Goal: Task Accomplishment & Management: Use online tool/utility

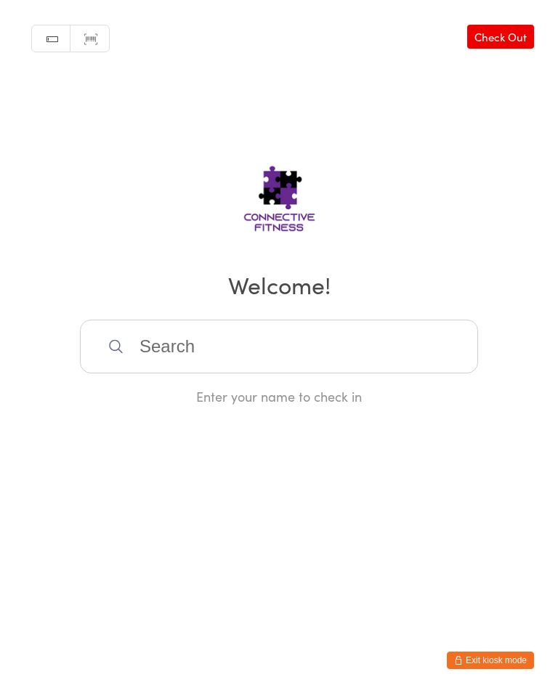
click at [192, 339] on input "search" at bounding box center [279, 347] width 398 height 54
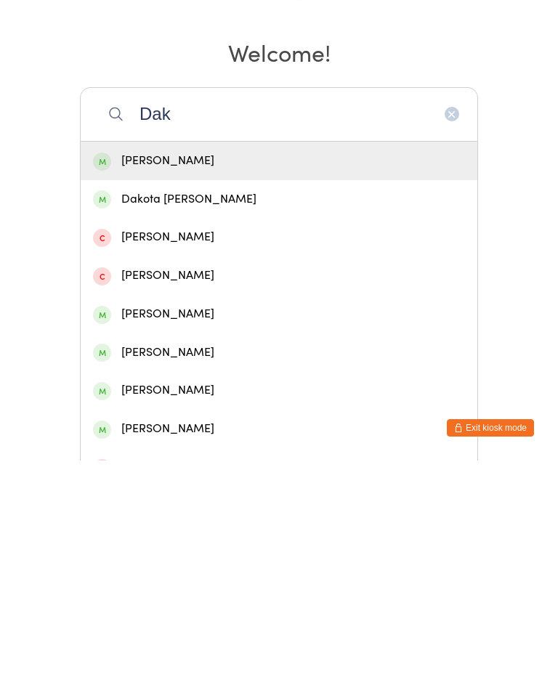
type input "Dak"
click at [172, 422] on div "Dakota [PERSON_NAME]" at bounding box center [279, 432] width 372 height 20
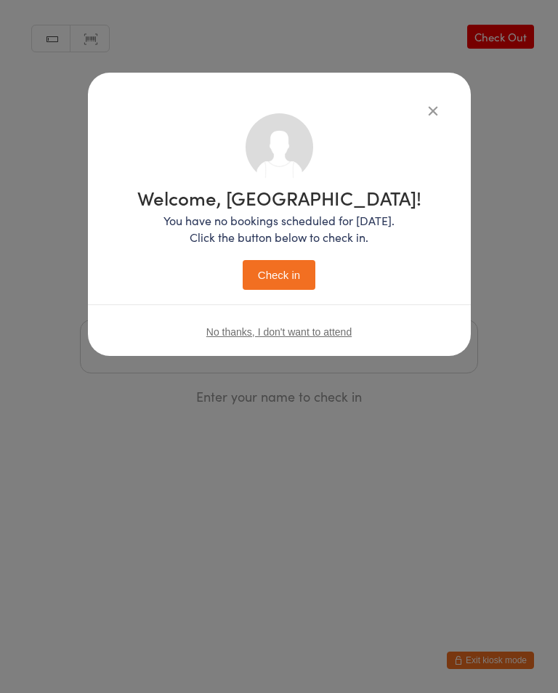
click at [298, 274] on button "Check in" at bounding box center [279, 275] width 73 height 30
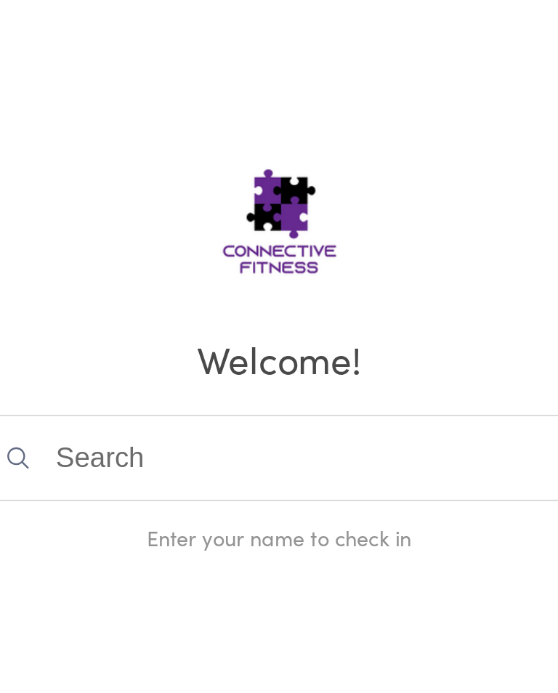
click at [80, 320] on input "search" at bounding box center [279, 347] width 398 height 54
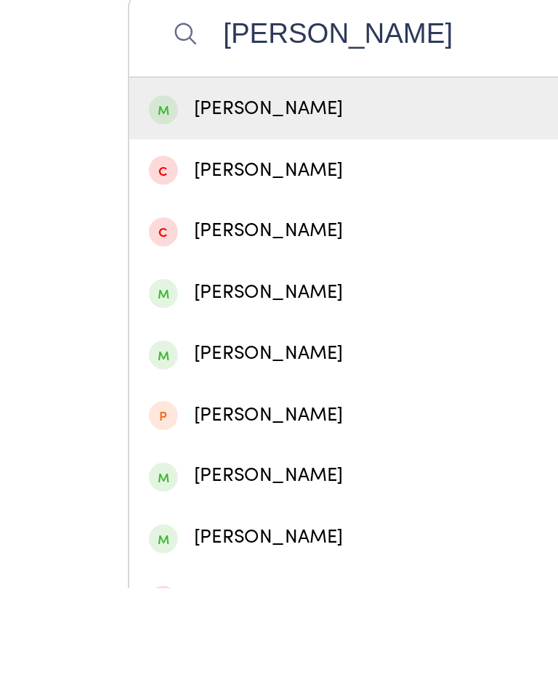
type input "[PERSON_NAME]"
click at [165, 384] on div "[PERSON_NAME]" at bounding box center [279, 394] width 372 height 20
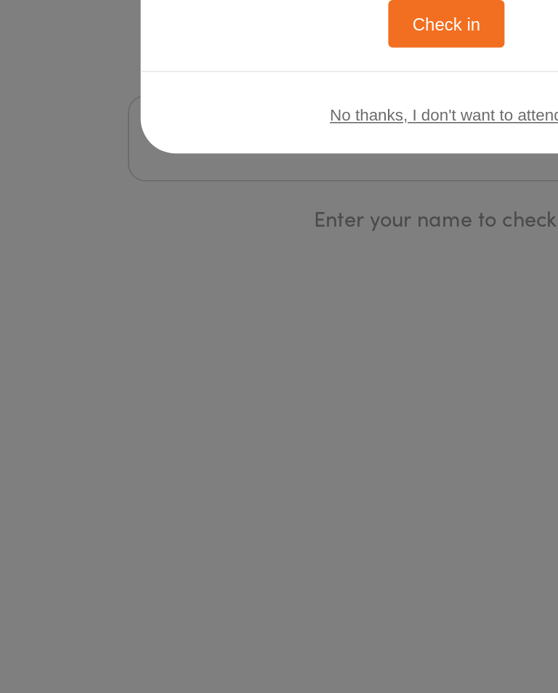
click at [288, 260] on button "Check in" at bounding box center [279, 275] width 73 height 30
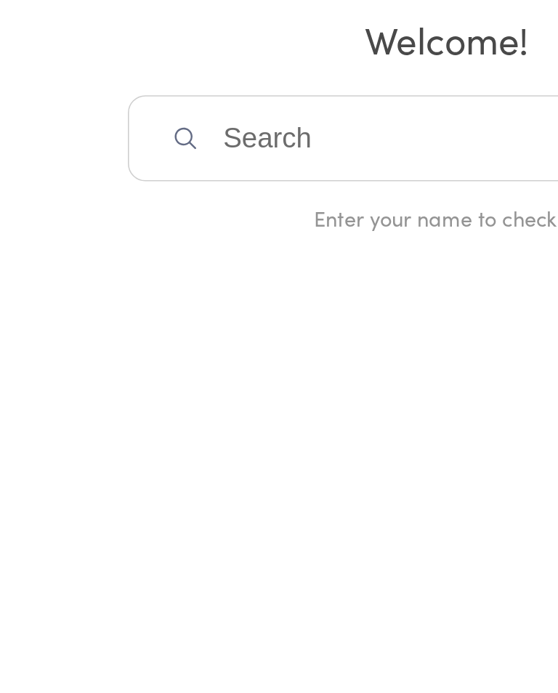
click at [138, 320] on input "search" at bounding box center [279, 347] width 398 height 54
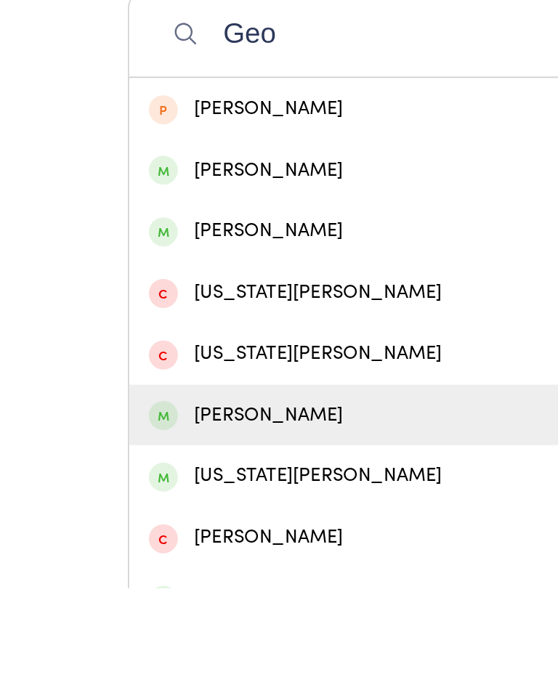
type input "Geo"
click at [155, 575] on div "[PERSON_NAME]" at bounding box center [279, 585] width 372 height 20
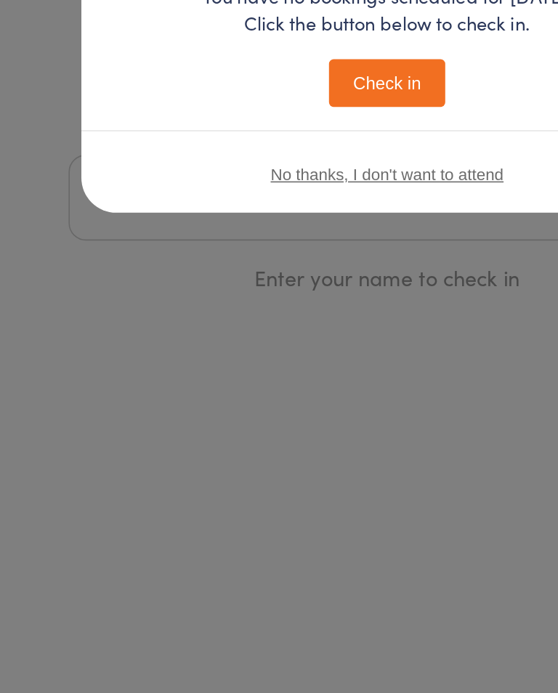
click at [160, 161] on div "Welcome, [PERSON_NAME]! You have no bookings scheduled for [DATE]. Click the bu…" at bounding box center [279, 346] width 558 height 693
click at [155, 173] on div "Welcome, [PERSON_NAME]! You have no bookings scheduled for [DATE]. Click the bu…" at bounding box center [279, 346] width 558 height 693
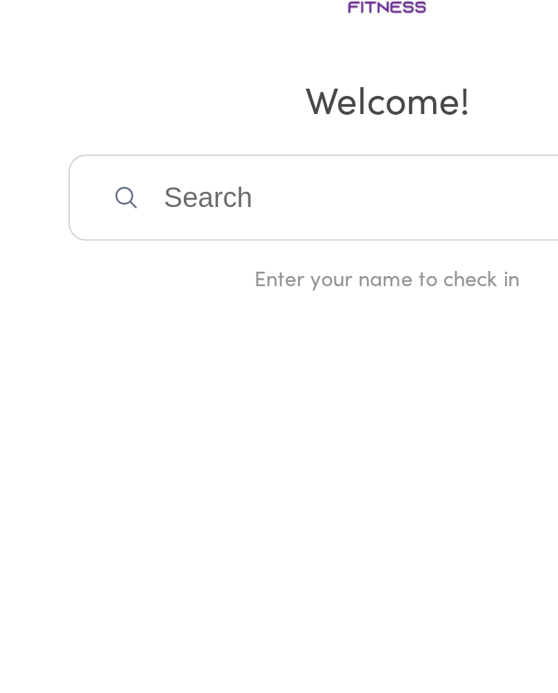
click at [152, 320] on input "search" at bounding box center [279, 347] width 398 height 54
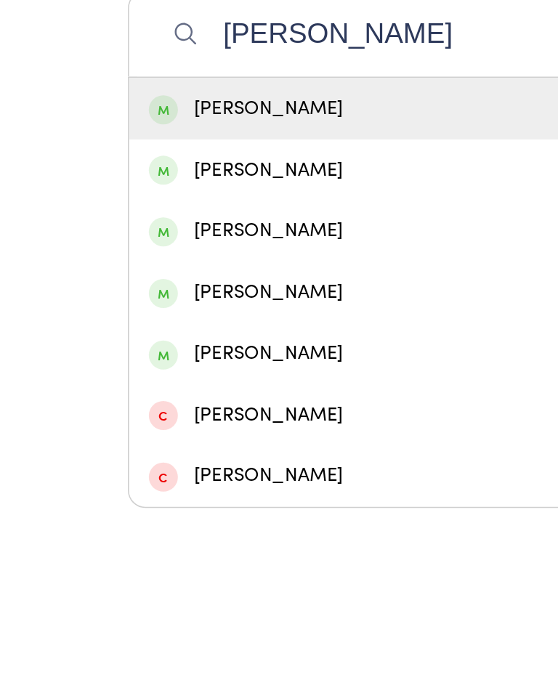
type input "[PERSON_NAME]"
click at [211, 384] on div "[PERSON_NAME]" at bounding box center [279, 394] width 372 height 20
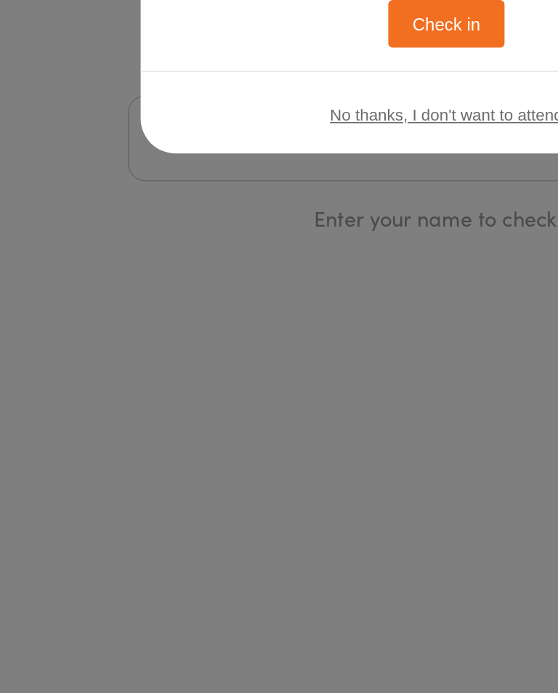
click at [277, 260] on button "Check in" at bounding box center [279, 275] width 73 height 30
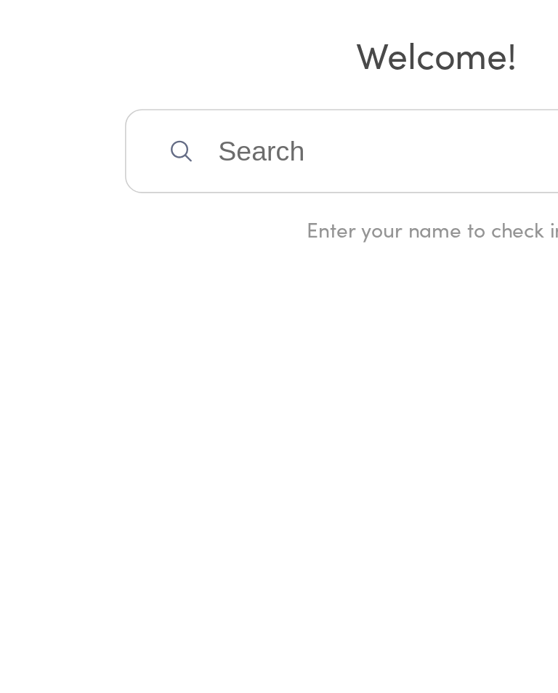
click at [274, 224] on html "You have now entered Kiosk Mode. Members will be able to check themselves in us…" at bounding box center [279, 346] width 558 height 693
click at [192, 320] on input "search" at bounding box center [279, 347] width 398 height 54
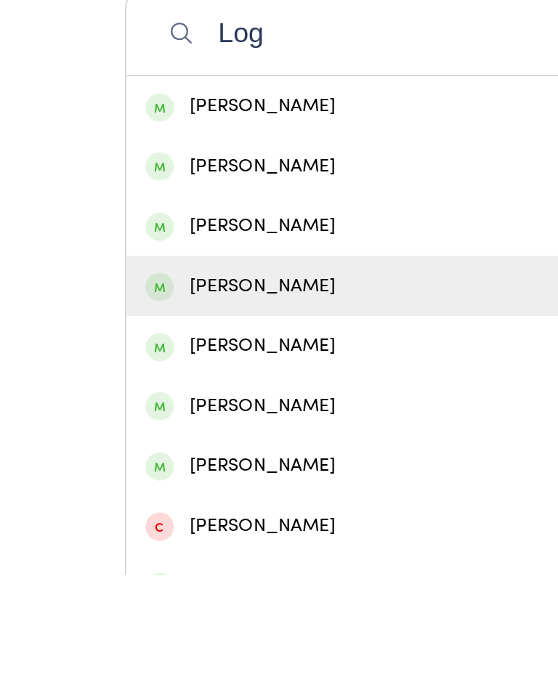
type input "Log"
click at [125, 498] on div "[PERSON_NAME]" at bounding box center [279, 508] width 372 height 20
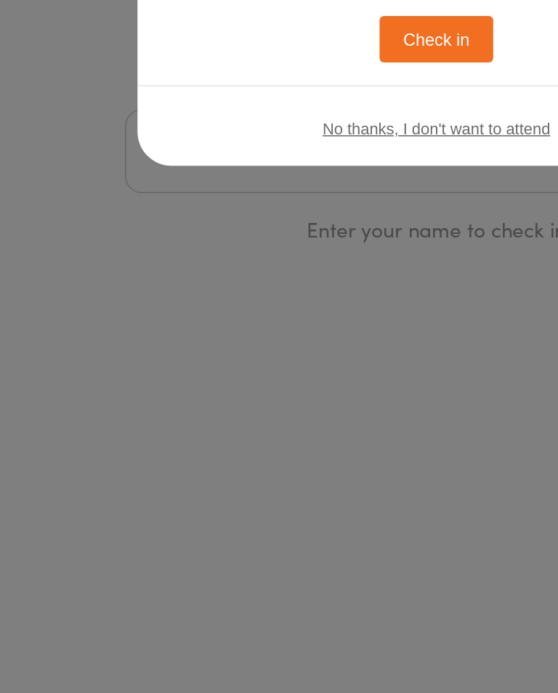
click at [277, 260] on button "Check in" at bounding box center [279, 275] width 73 height 30
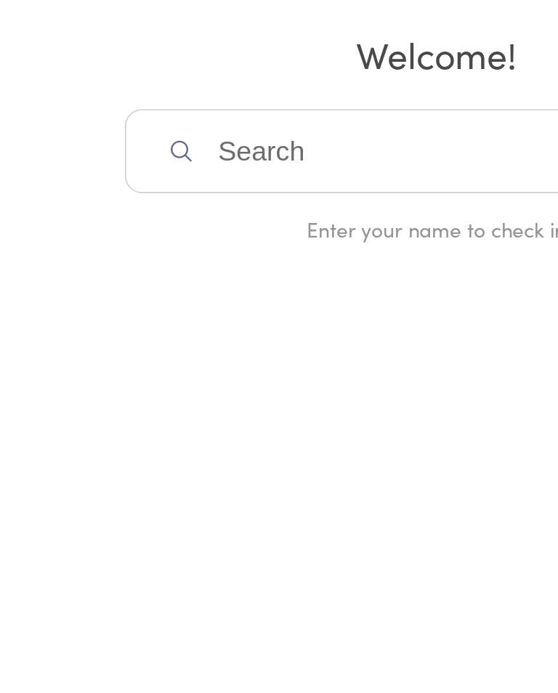
click at [230, 320] on input "search" at bounding box center [279, 347] width 398 height 54
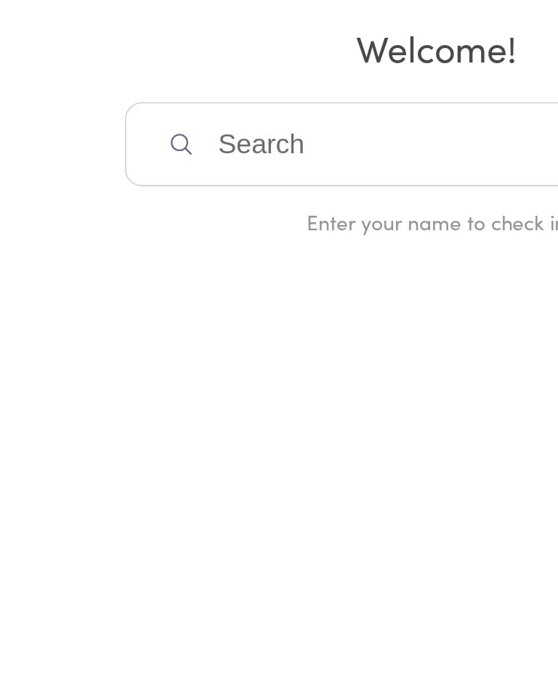
click at [214, 255] on html "You have now entered Kiosk Mode. Members will be able to check themselves in us…" at bounding box center [279, 346] width 558 height 693
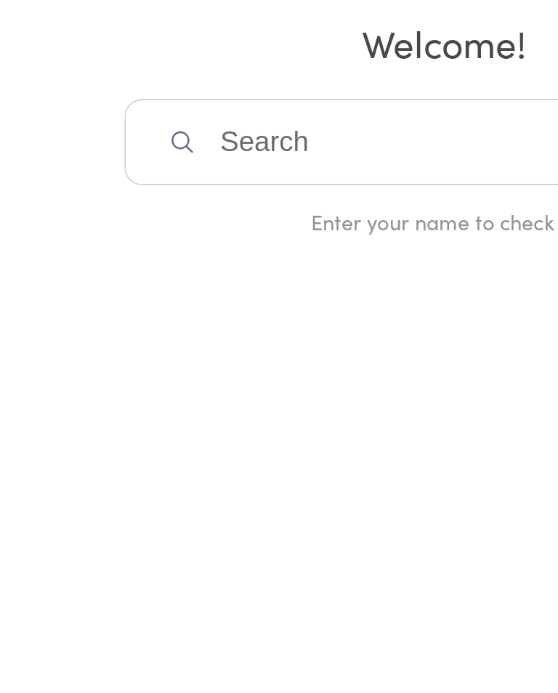
click at [189, 198] on html "You have now entered Kiosk Mode. Members will be able to check themselves in us…" at bounding box center [279, 346] width 558 height 693
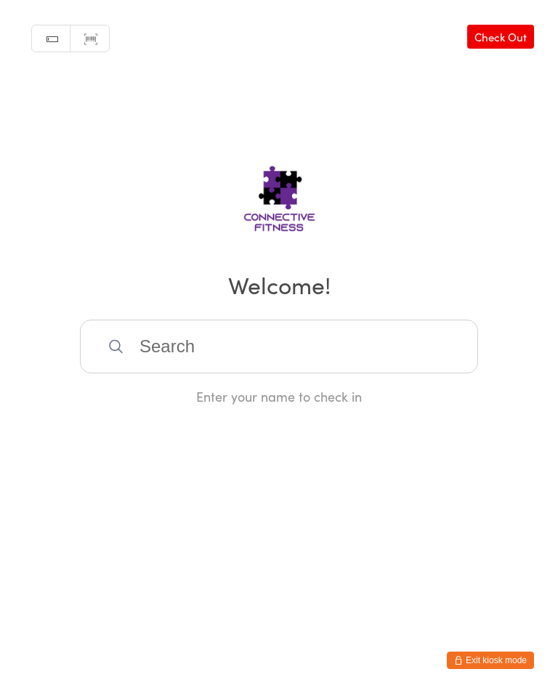
click at [285, 332] on input "search" at bounding box center [279, 347] width 398 height 54
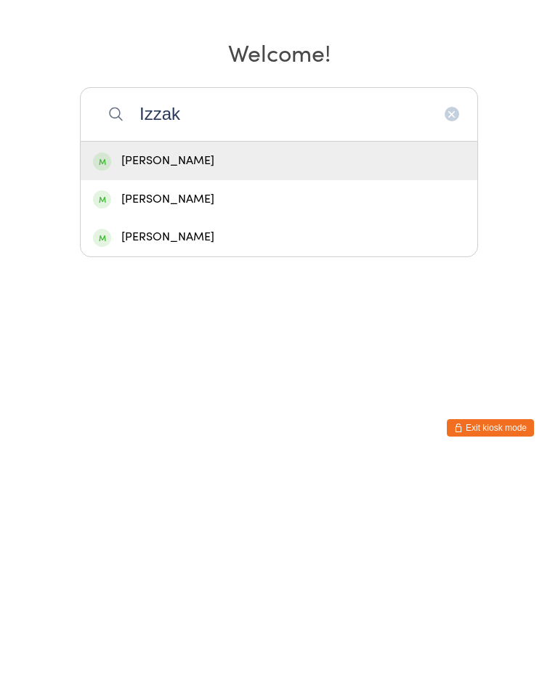
type input "Izzak"
click at [211, 384] on div "[PERSON_NAME]" at bounding box center [279, 394] width 372 height 20
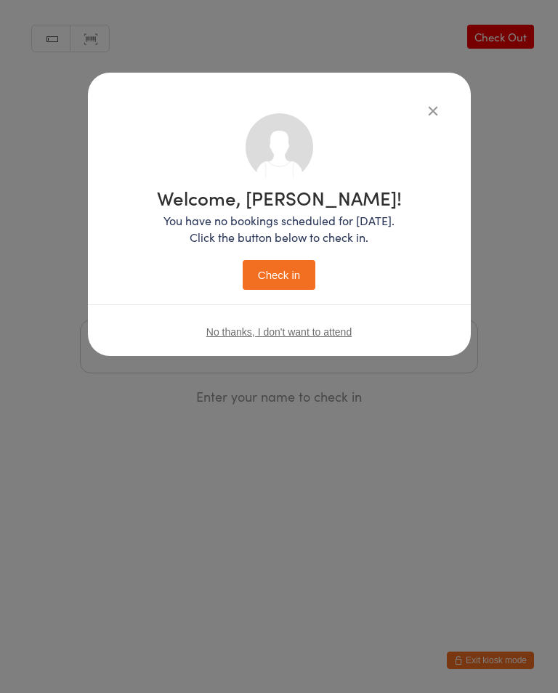
click at [274, 279] on button "Check in" at bounding box center [279, 275] width 73 height 30
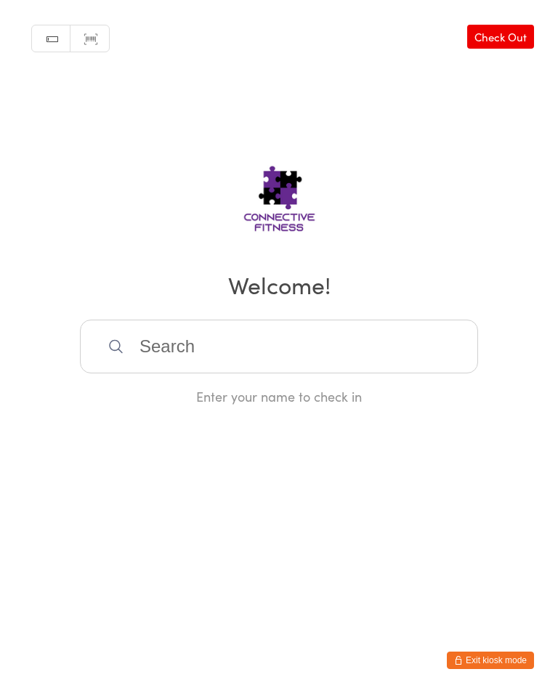
click at [370, 357] on input "search" at bounding box center [279, 347] width 398 height 54
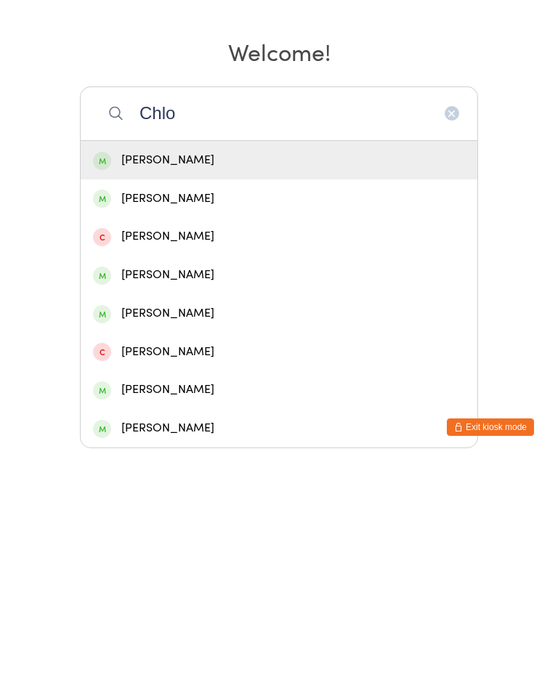
click at [441, 320] on input "Chlo" at bounding box center [279, 347] width 398 height 54
type input "Chlo"
click at [211, 498] on div "[PERSON_NAME]" at bounding box center [279, 508] width 372 height 20
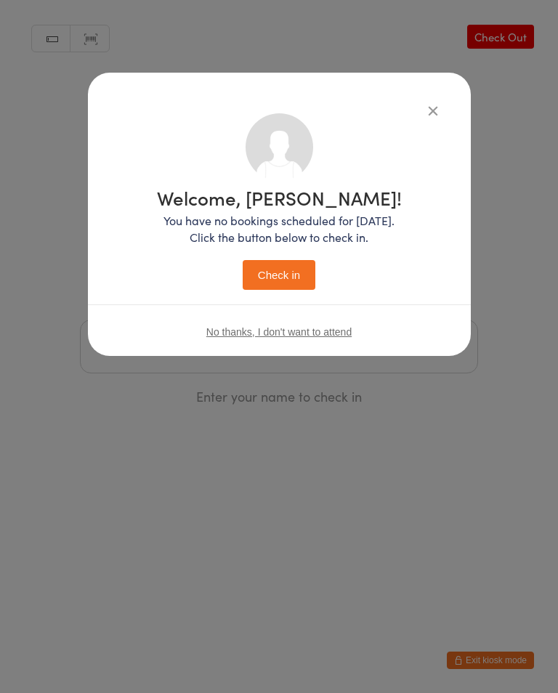
click at [285, 264] on button "Check in" at bounding box center [279, 275] width 73 height 30
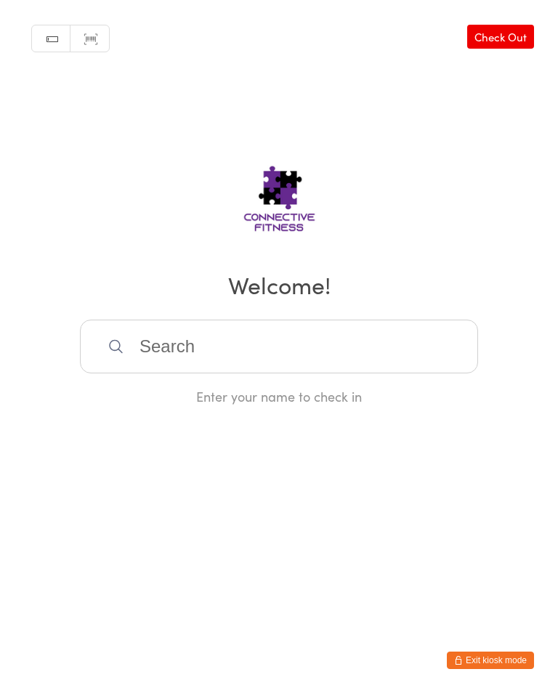
click at [204, 315] on div "Manual search Scanner input Check Out Welcome! Enter your name to check in" at bounding box center [279, 202] width 558 height 405
click at [166, 329] on input "search" at bounding box center [279, 347] width 398 height 54
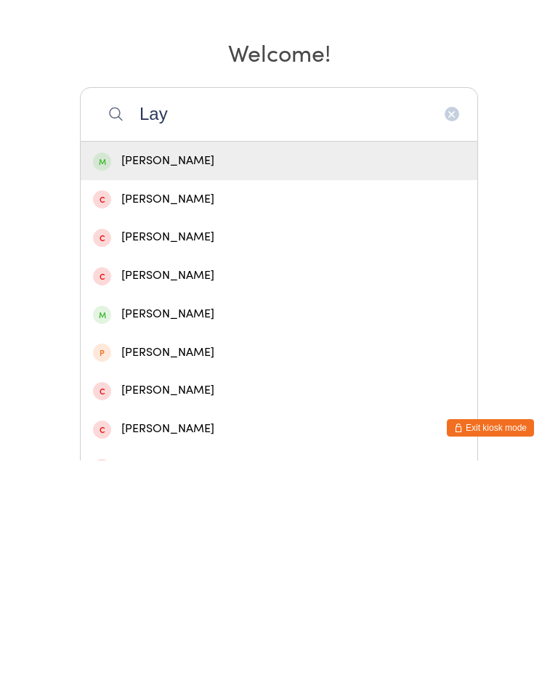
type input "Lay"
click at [129, 384] on div "[PERSON_NAME]" at bounding box center [279, 394] width 372 height 20
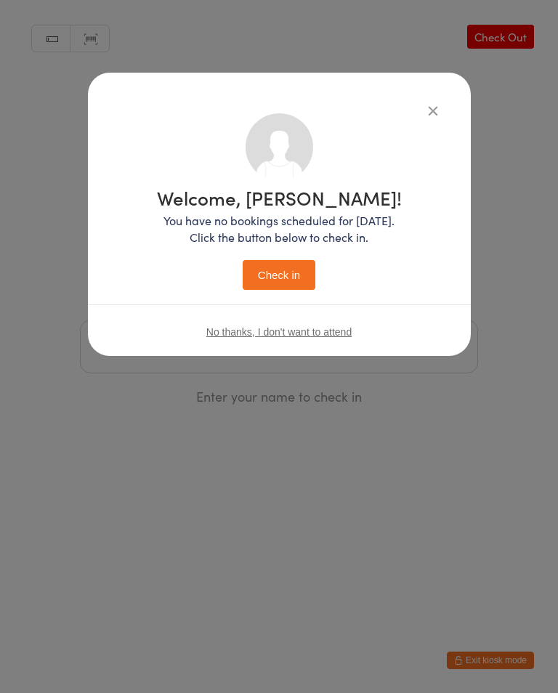
click at [259, 278] on button "Check in" at bounding box center [279, 275] width 73 height 30
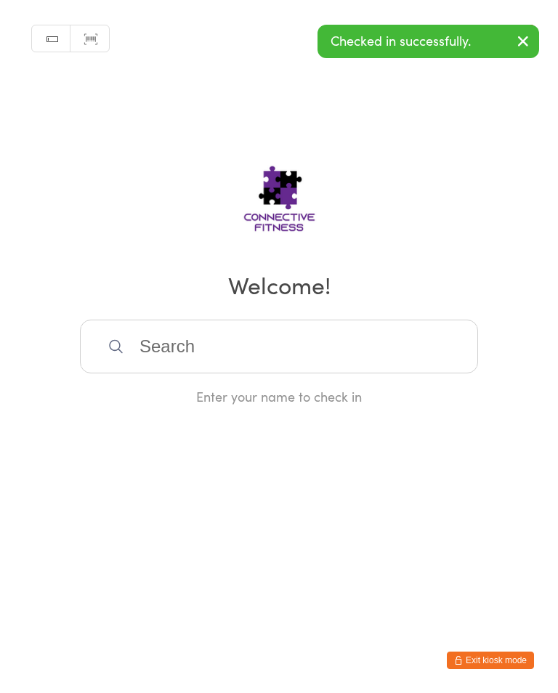
click at [131, 355] on input "search" at bounding box center [279, 347] width 398 height 54
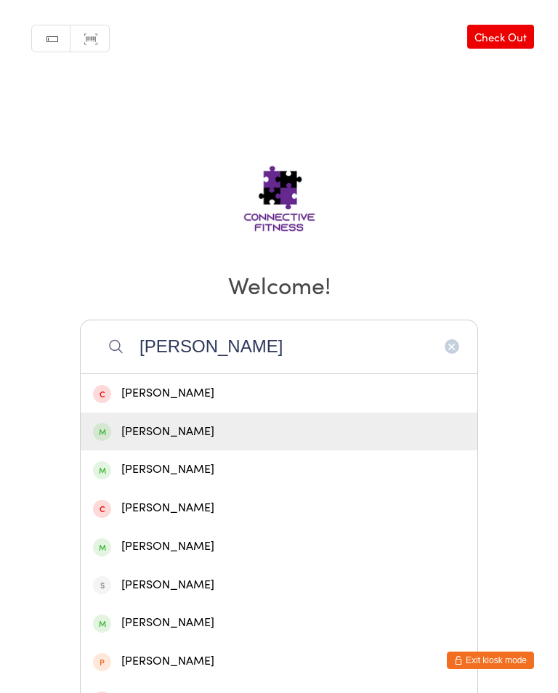
type input "[PERSON_NAME]"
click at [169, 442] on div "[PERSON_NAME]" at bounding box center [279, 432] width 372 height 20
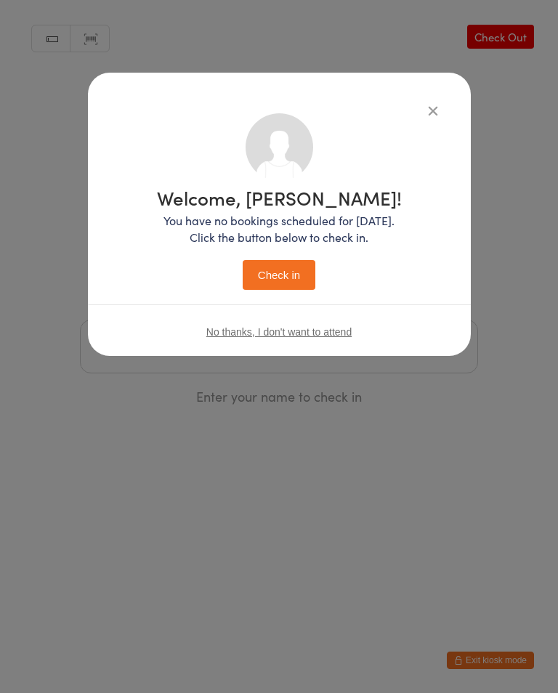
click at [438, 108] on button "button" at bounding box center [432, 110] width 17 height 17
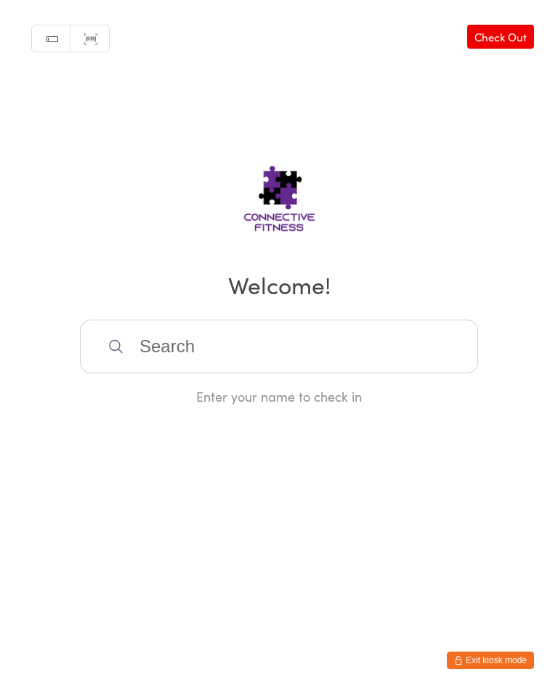
click at [174, 345] on input "search" at bounding box center [279, 347] width 398 height 54
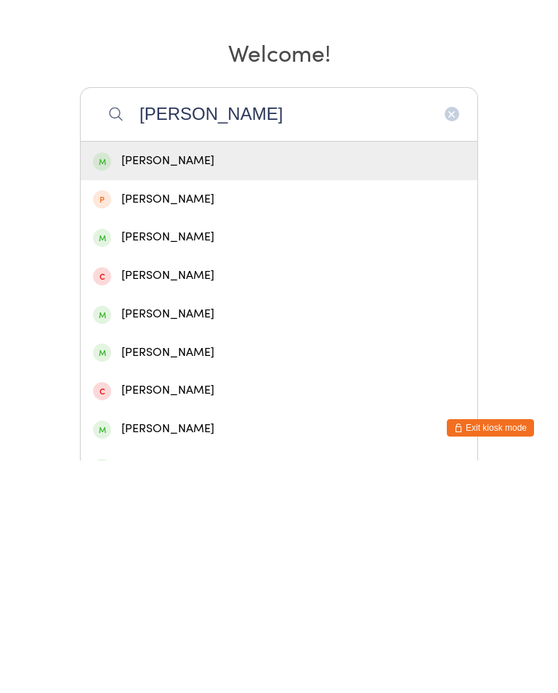
type input "[PERSON_NAME]"
click at [155, 384] on div "[PERSON_NAME]" at bounding box center [279, 394] width 372 height 20
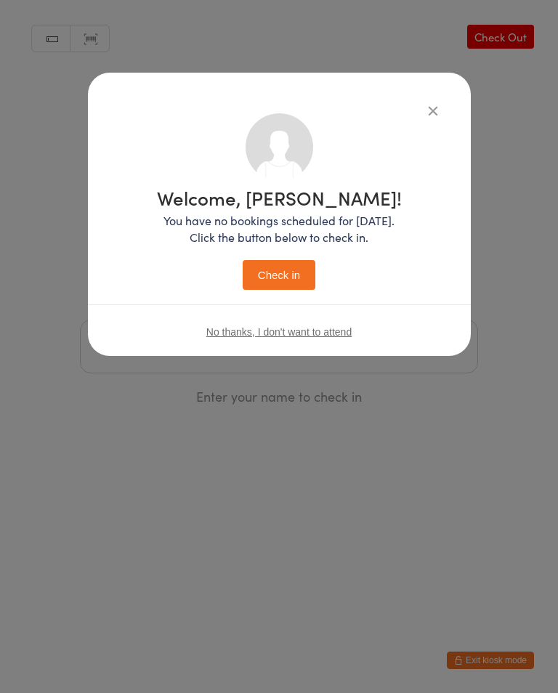
click at [429, 112] on icon "button" at bounding box center [433, 110] width 16 height 16
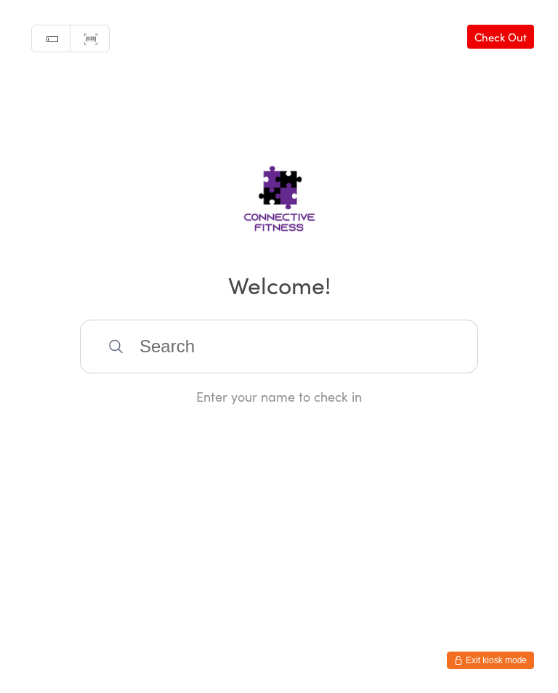
click at [275, 373] on input "search" at bounding box center [279, 347] width 398 height 54
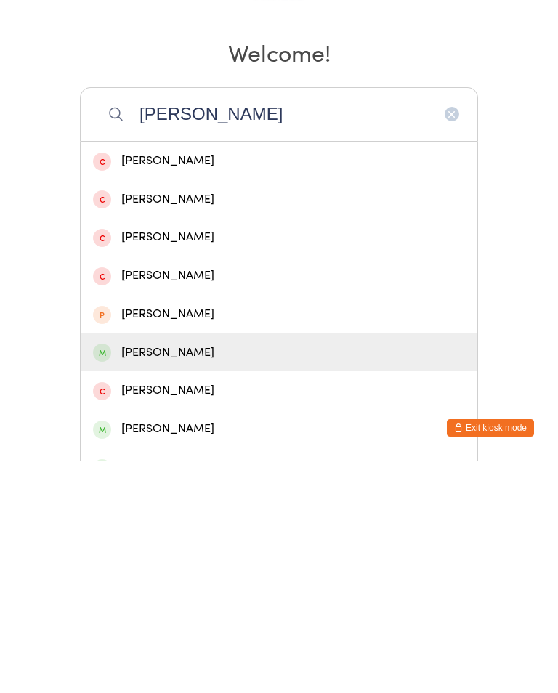
type input "[PERSON_NAME]"
click at [211, 575] on div "[PERSON_NAME]" at bounding box center [279, 585] width 372 height 20
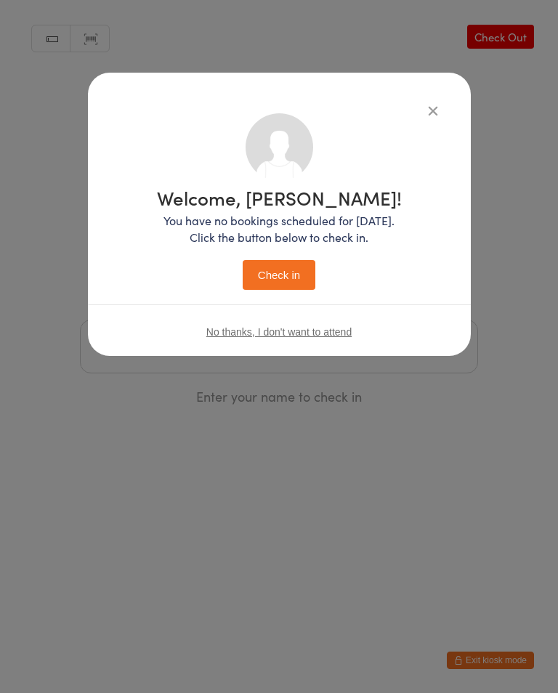
click at [278, 267] on button "Check in" at bounding box center [279, 275] width 73 height 30
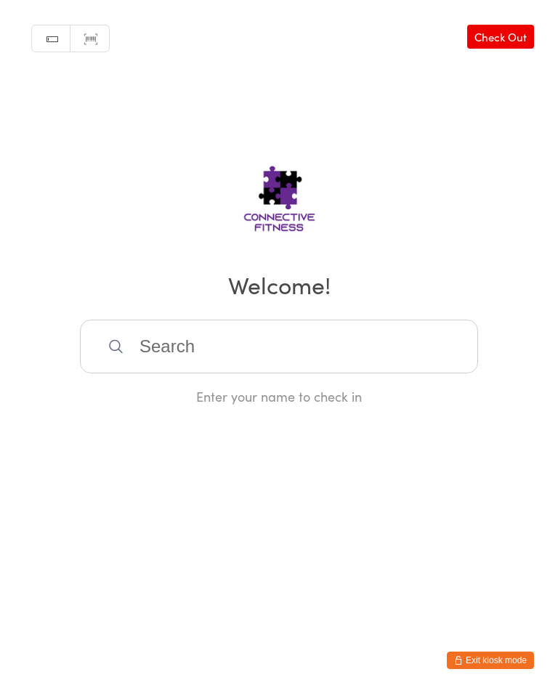
click at [229, 363] on input "search" at bounding box center [279, 347] width 398 height 54
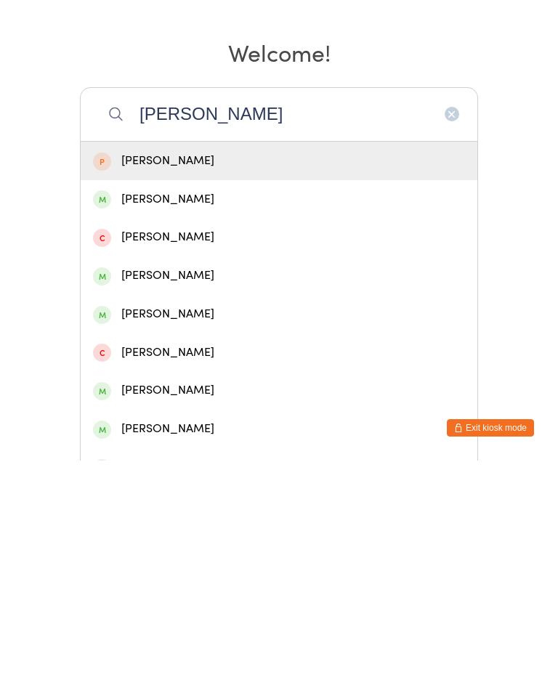
type input "[PERSON_NAME]"
click at [253, 384] on div "[PERSON_NAME]" at bounding box center [279, 394] width 372 height 20
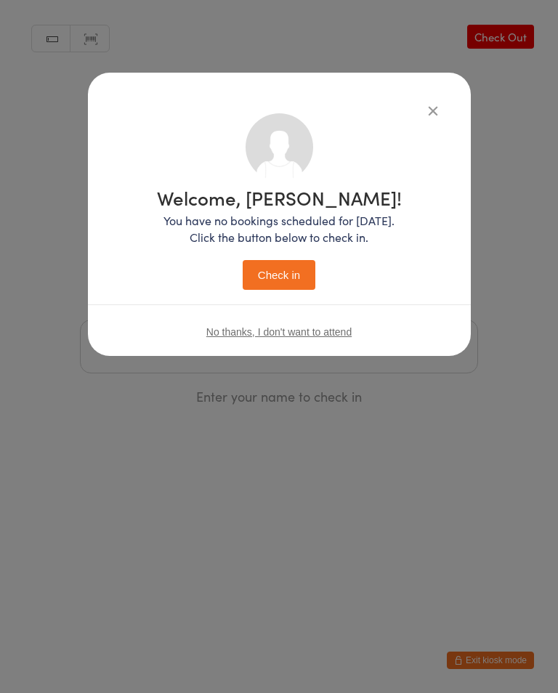
click at [425, 109] on icon "button" at bounding box center [433, 110] width 16 height 16
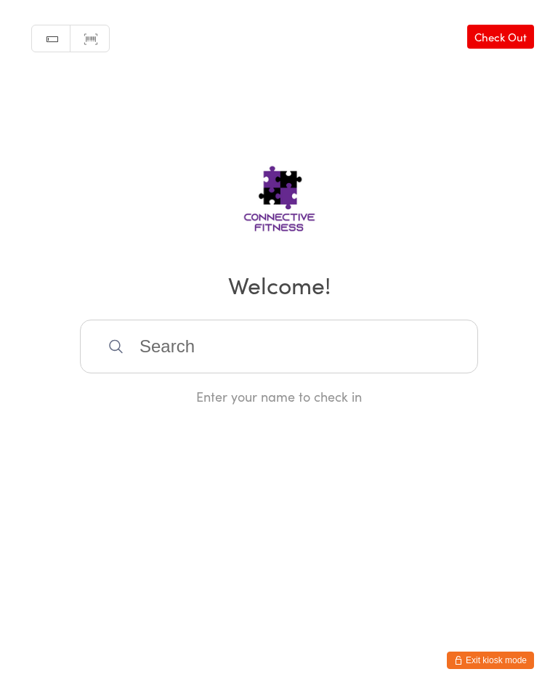
click at [263, 347] on input "search" at bounding box center [279, 347] width 398 height 54
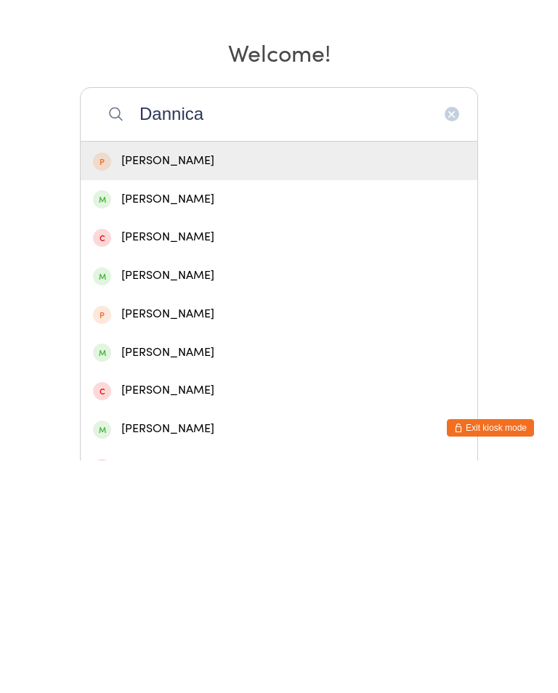
type input "Dannica"
click at [225, 413] on div "[PERSON_NAME]" at bounding box center [279, 432] width 397 height 38
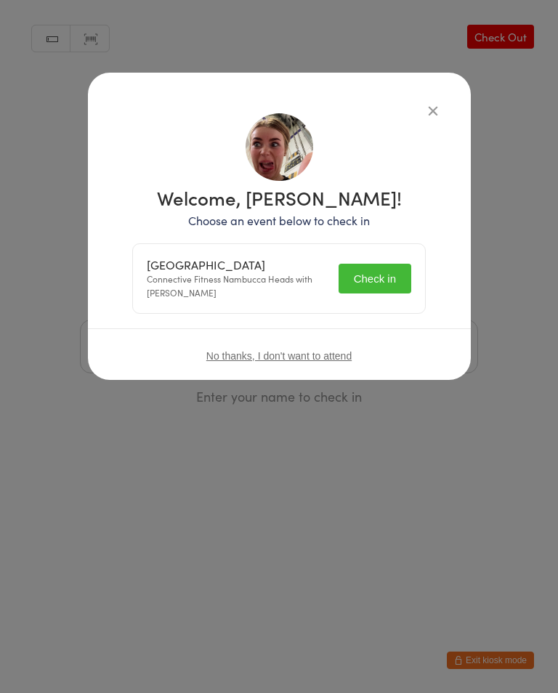
click at [386, 278] on button "Check in" at bounding box center [374, 279] width 73 height 30
